Goal: Information Seeking & Learning: Learn about a topic

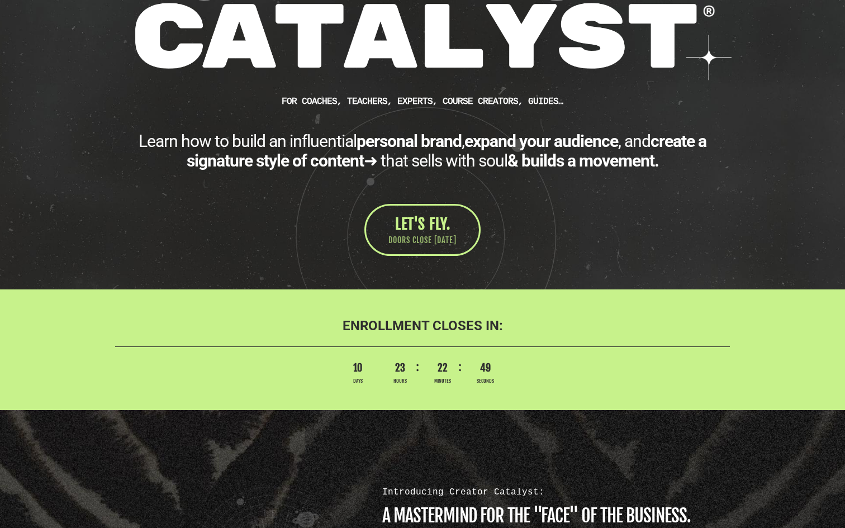
click at [546, 268] on div "CUSTOM JAVASCRIPT / HTML FOR Coaches, teachers, experts, course creators, guide…" at bounding box center [423, 22] width 654 height 534
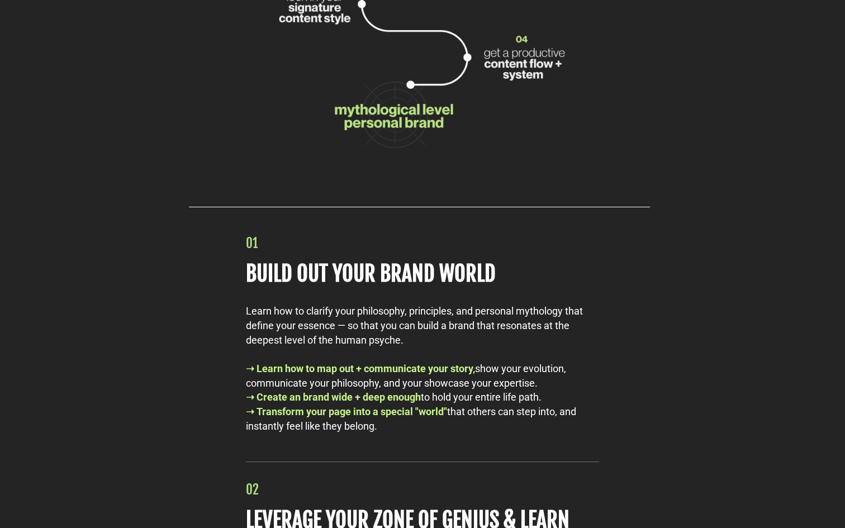
scroll to position [4787, 0]
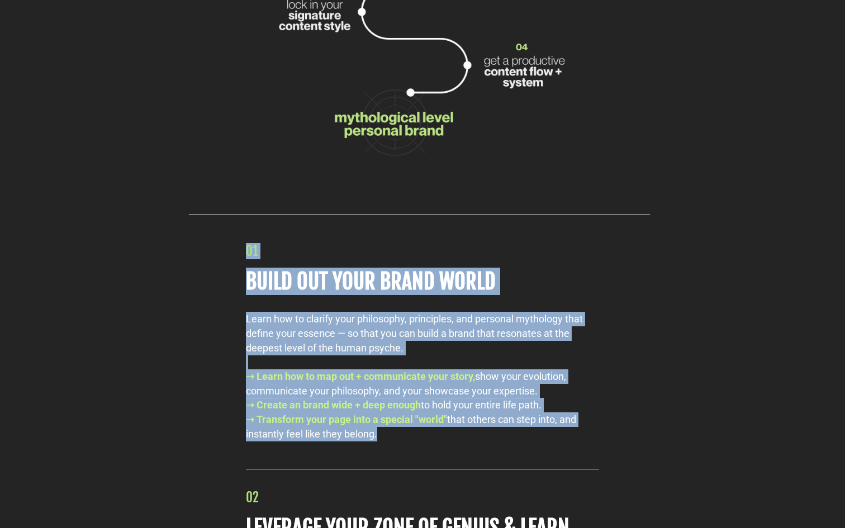
drag, startPoint x: 248, startPoint y: 269, endPoint x: 397, endPoint y: 455, distance: 237.7
click at [399, 442] on div "01 BUILD OUT YOUR BRAND WORLD Learn how to clarify your philosophy, principles,…" at bounding box center [422, 342] width 365 height 198
click at [397, 441] on div "➝ Transform your page into a special "world" that others can step into, and ins…" at bounding box center [422, 427] width 353 height 29
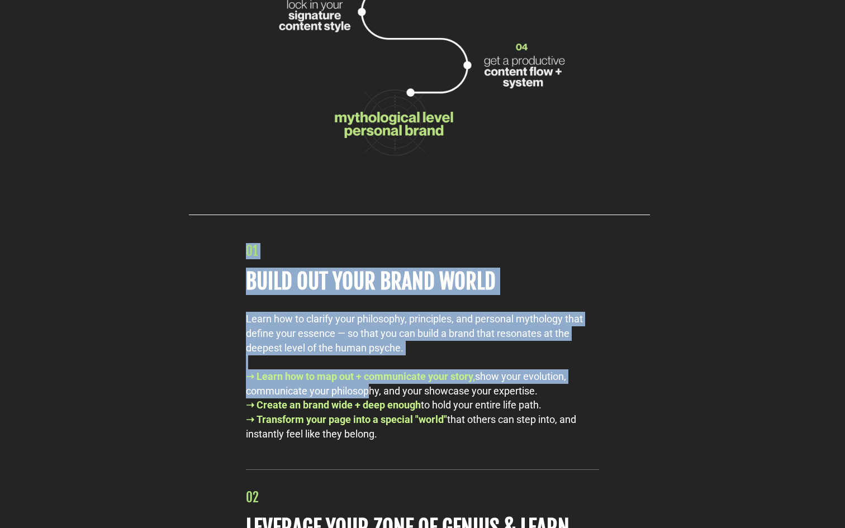
drag, startPoint x: 246, startPoint y: 269, endPoint x: 362, endPoint y: 418, distance: 188.8
click at [363, 418] on div "01 BUILD OUT YOUR BRAND WORLD Learn how to clarify your philosophy, principles,…" at bounding box center [422, 342] width 365 height 198
click at [362, 398] on div "➝ Learn how to map out + communicate your story, show your evolution, communica…" at bounding box center [422, 384] width 353 height 29
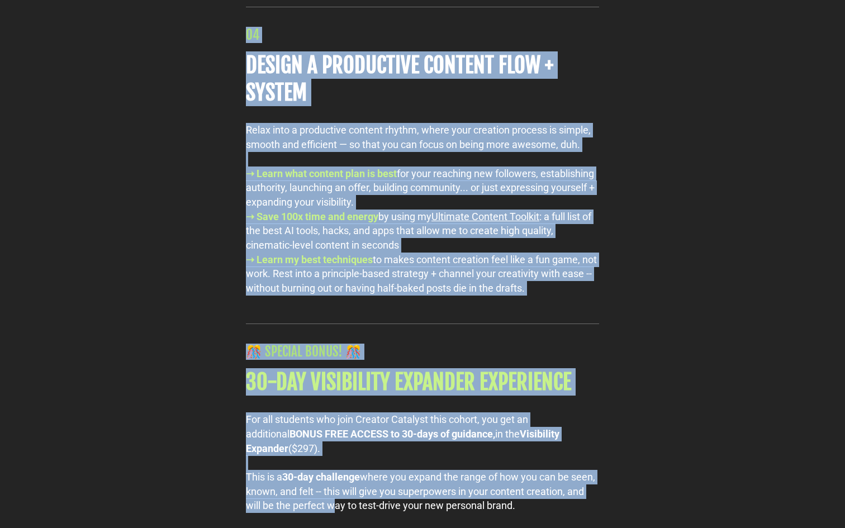
scroll to position [5872, 0]
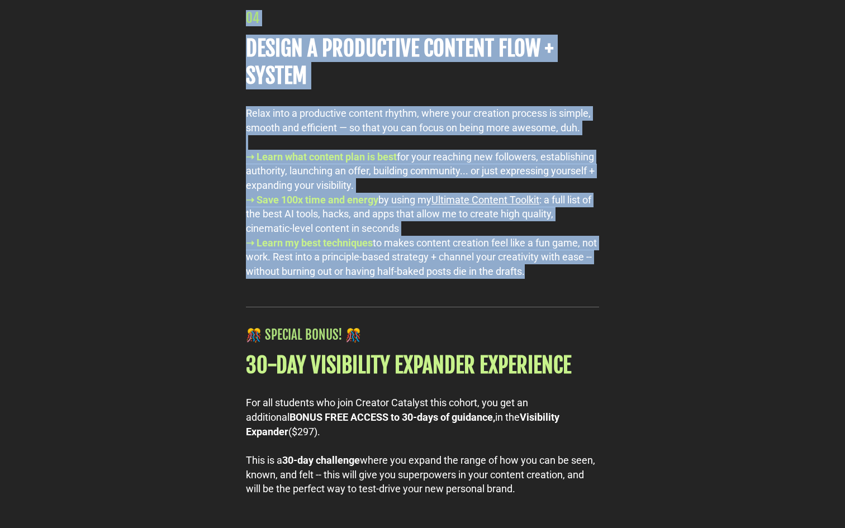
drag, startPoint x: 248, startPoint y: 271, endPoint x: 348, endPoint y: 320, distance: 111.8
copy div "00 LOREM IPS DOLO SITAM CONSE Adipi eli se doeiusm temp incididunt, utlaboreet,…"
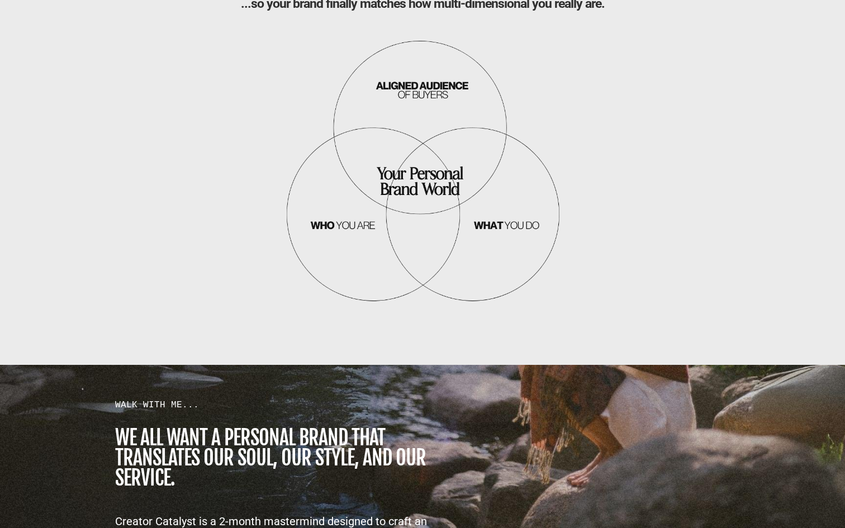
scroll to position [1139, 0]
